Goal: Task Accomplishment & Management: Manage account settings

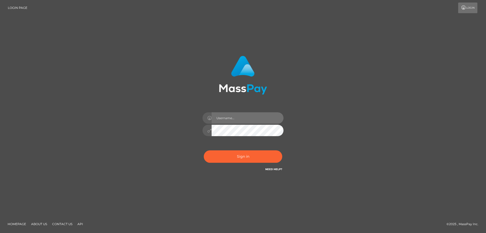
click at [228, 118] on input "text" at bounding box center [248, 117] width 72 height 11
type input "[EMAIL_ADDRESS][DOMAIN_NAME]"
click at [250, 159] on button "Sign in" at bounding box center [243, 156] width 79 height 12
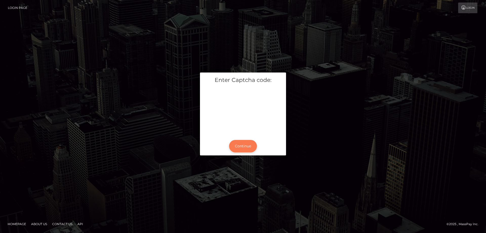
click at [246, 146] on button "Continue" at bounding box center [243, 146] width 28 height 12
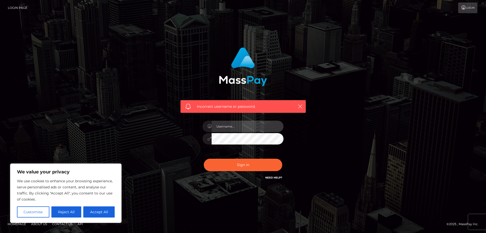
click at [231, 126] on input "text" at bounding box center [248, 126] width 72 height 11
type input "[EMAIL_ADDRESS][DOMAIN_NAME]"
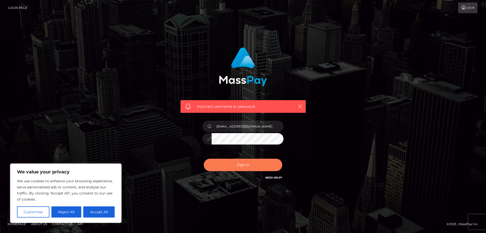
click at [243, 163] on button "Sign in" at bounding box center [243, 165] width 79 height 12
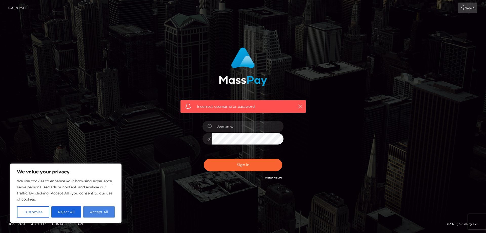
click at [93, 211] on button "Accept All" at bounding box center [98, 211] width 31 height 11
checkbox input "true"
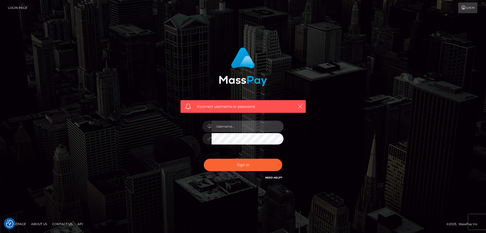
click at [232, 127] on input "text" at bounding box center [248, 126] width 72 height 11
type input "[EMAIL_ADDRESS][DOMAIN_NAME]"
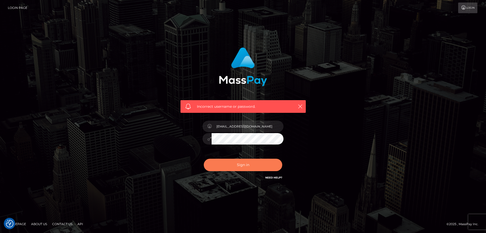
click at [239, 162] on button "Sign in" at bounding box center [243, 165] width 79 height 12
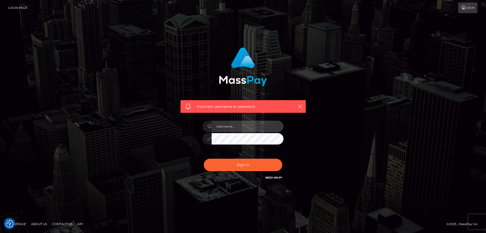
click at [233, 129] on input "text" at bounding box center [248, 126] width 72 height 11
type input "[EMAIL_ADDRESS][DOMAIN_NAME]"
click at [207, 152] on div "[EMAIL_ADDRESS][DOMAIN_NAME]" at bounding box center [243, 136] width 89 height 39
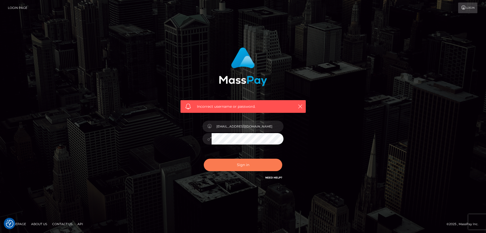
click at [221, 164] on button "Sign in" at bounding box center [243, 165] width 79 height 12
click at [240, 161] on button "Sign in" at bounding box center [243, 165] width 79 height 12
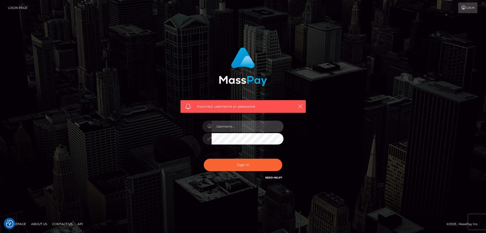
click at [236, 127] on input "text" at bounding box center [248, 126] width 72 height 11
type input "[EMAIL_ADDRESS][DOMAIN_NAME]"
click at [242, 214] on div "Incorrect username or password. [EMAIL_ADDRESS][DOMAIN_NAME]" at bounding box center [243, 117] width 486 height 222
click at [274, 178] on link "Need Help?" at bounding box center [273, 177] width 17 height 3
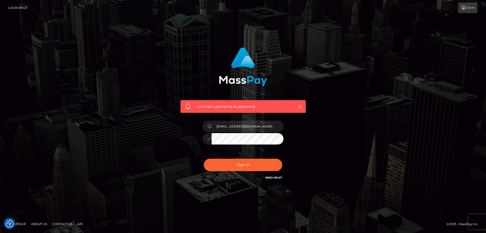
click at [301, 107] on icon "button" at bounding box center [300, 106] width 5 height 5
click at [204, 159] on button "Sign in" at bounding box center [243, 165] width 79 height 12
click at [241, 125] on input "text" at bounding box center [248, 126] width 72 height 11
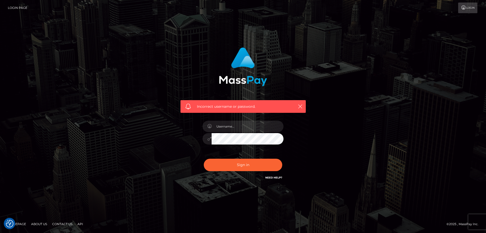
click at [214, 184] on div "Incorrect username or password." at bounding box center [243, 114] width 133 height 141
click at [279, 176] on link "Need Help?" at bounding box center [273, 177] width 17 height 3
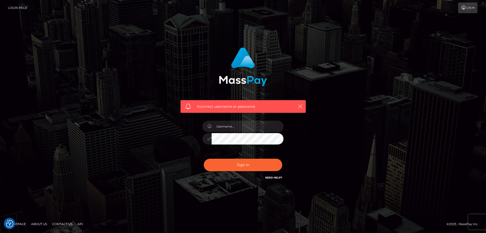
click at [467, 11] on link "Login" at bounding box center [468, 8] width 19 height 11
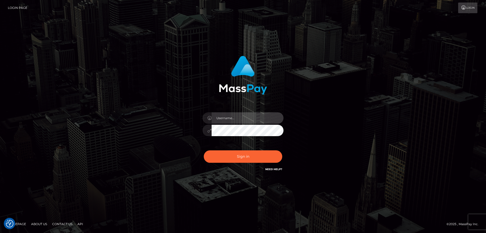
click at [252, 113] on input "text" at bounding box center [248, 117] width 72 height 11
type input "[EMAIL_ADDRESS][DOMAIN_NAME]"
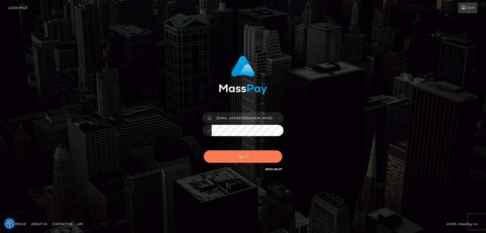
click at [254, 155] on button "Sign in" at bounding box center [243, 156] width 79 height 12
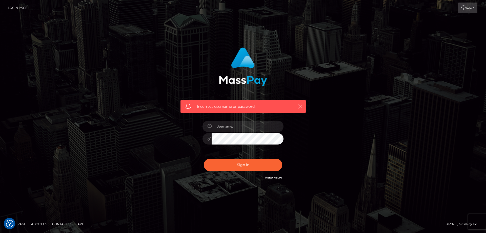
click at [301, 107] on icon "button" at bounding box center [300, 106] width 5 height 5
click at [232, 126] on input "text" at bounding box center [248, 126] width 72 height 11
type input "[EMAIL_ADDRESS][DOMAIN_NAME]"
click at [469, 8] on link "Login" at bounding box center [468, 8] width 19 height 11
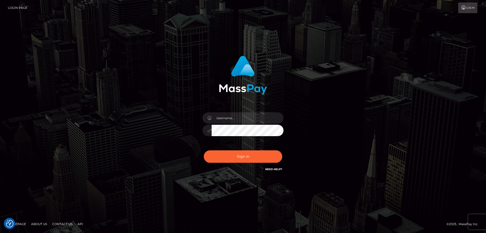
click at [13, 9] on link "Login Page" at bounding box center [18, 8] width 20 height 11
click at [235, 119] on input "text" at bounding box center [248, 117] width 72 height 11
type input "[EMAIL_ADDRESS][DOMAIN_NAME]"
click at [273, 170] on link "Need Help?" at bounding box center [273, 168] width 17 height 3
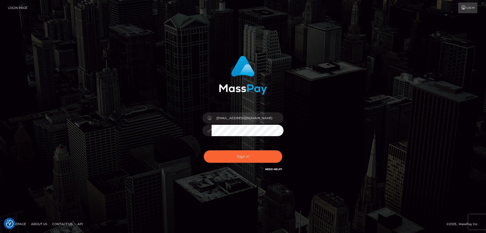
click at [273, 170] on link "Need Help?" at bounding box center [273, 168] width 17 height 3
click at [272, 169] on link "Need Help?" at bounding box center [273, 168] width 17 height 3
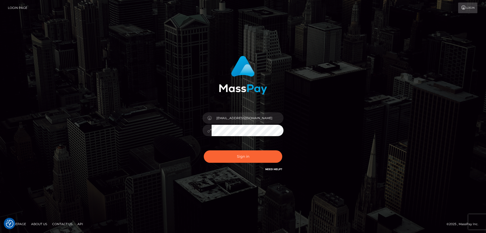
click at [272, 169] on link "Need Help?" at bounding box center [273, 168] width 17 height 3
type input "[EMAIL_ADDRESS][DOMAIN_NAME]"
click at [256, 157] on button "Sign in" at bounding box center [243, 156] width 79 height 12
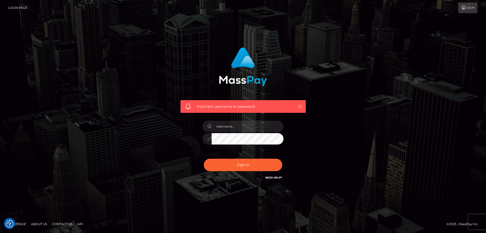
click at [300, 107] on icon "button" at bounding box center [300, 106] width 5 height 5
click at [228, 130] on input "text" at bounding box center [248, 126] width 72 height 11
drag, startPoint x: 263, startPoint y: 125, endPoint x: 233, endPoint y: 128, distance: 30.5
click at [233, 128] on input "[EMAIL_ADDRESS][DOMAIN_NAME]" at bounding box center [248, 126] width 72 height 11
type input "cctran1999"
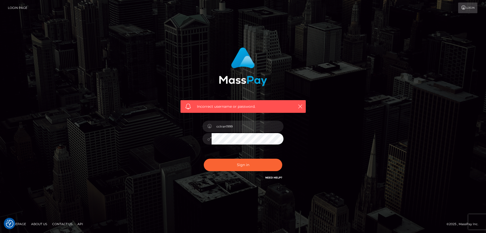
click at [204, 159] on button "Sign in" at bounding box center [243, 165] width 79 height 12
click at [231, 128] on input "text" at bounding box center [248, 126] width 72 height 11
type input "[EMAIL_ADDRESS][DOMAIN_NAME]"
click at [259, 127] on input "[EMAIL_ADDRESS][DOMAIN_NAME]" at bounding box center [248, 126] width 72 height 11
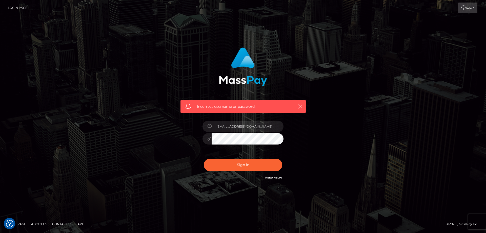
click at [259, 127] on input "[EMAIL_ADDRESS][DOMAIN_NAME]" at bounding box center [248, 126] width 72 height 11
click at [272, 125] on input "[EMAIL_ADDRESS][DOMAIN_NAME]" at bounding box center [248, 126] width 72 height 11
click at [387, 165] on div "Incorrect username or password. [EMAIL_ADDRESS][DOMAIN_NAME]" at bounding box center [243, 117] width 289 height 146
click at [274, 179] on link "Need Help?" at bounding box center [273, 177] width 17 height 3
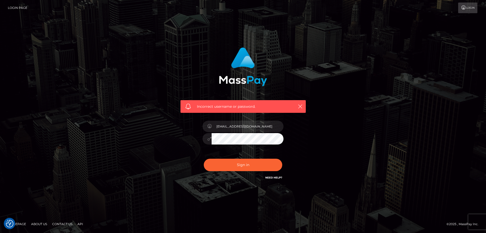
click at [274, 179] on link "Need Help?" at bounding box center [273, 177] width 17 height 3
